Goal: Task Accomplishment & Management: Manage account settings

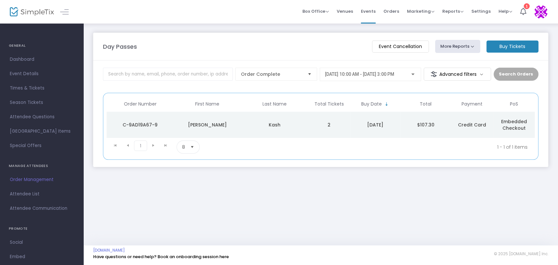
click at [53, 180] on span "Order Management" at bounding box center [42, 179] width 64 height 8
click at [415, 76] on div at bounding box center [413, 74] width 6 height 5
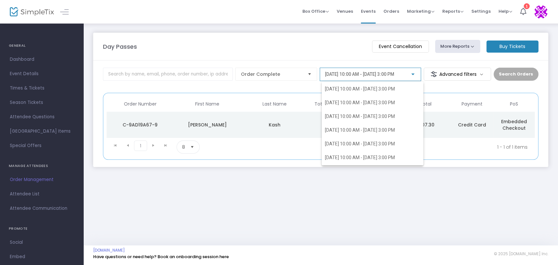
scroll to position [2264, 0]
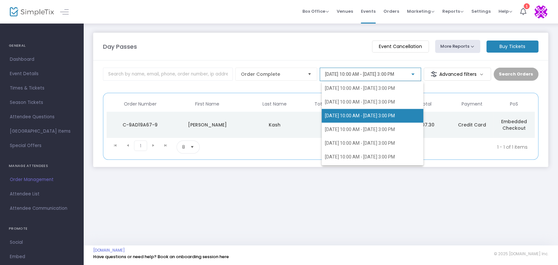
click at [360, 117] on span "[DATE] 10:00 AM - [DATE] 3:00 PM" at bounding box center [360, 115] width 70 height 5
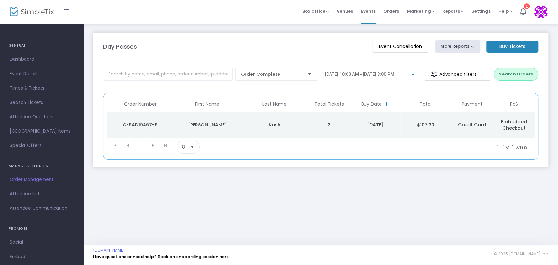
scroll to position [2127, 0]
click at [516, 76] on button "Search Orders" at bounding box center [515, 74] width 45 height 13
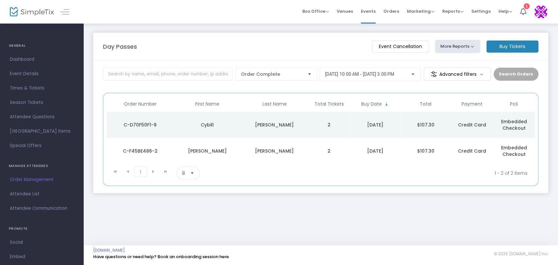
click at [301, 155] on td "[PERSON_NAME]" at bounding box center [274, 151] width 67 height 26
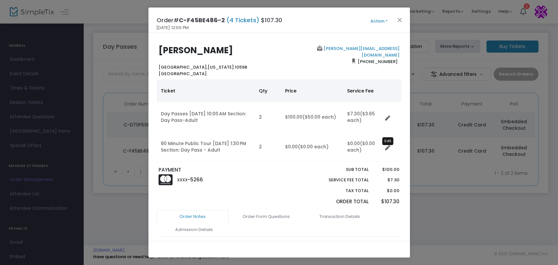
click at [388, 148] on icon "Data table" at bounding box center [387, 147] width 5 height 5
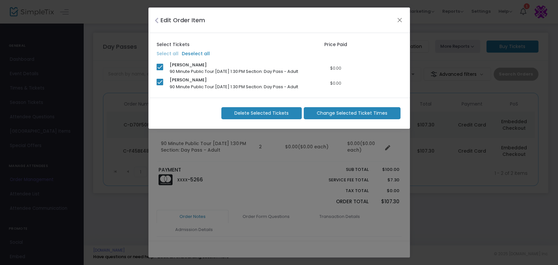
click at [347, 115] on span "Change Selected Ticket Times" at bounding box center [352, 113] width 71 height 7
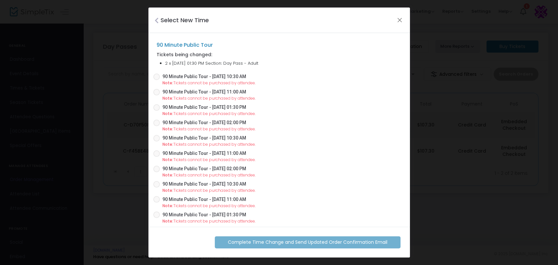
click at [156, 107] on span at bounding box center [156, 107] width 7 height 7
click at [156, 111] on input "90 Minute Public Tour - [DATE] 01:30 PM" at bounding box center [156, 111] width 0 height 0
radio input "true"
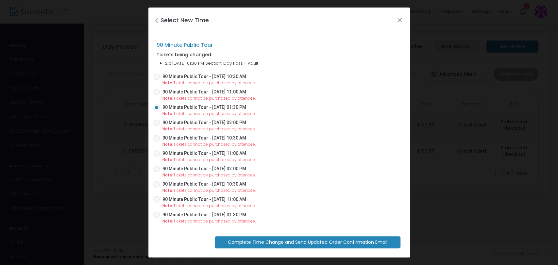
click at [345, 240] on span "Complete Time Change and Send Updated Order Confirmation Email" at bounding box center [307, 242] width 159 height 7
